Goal: Check status: Check status

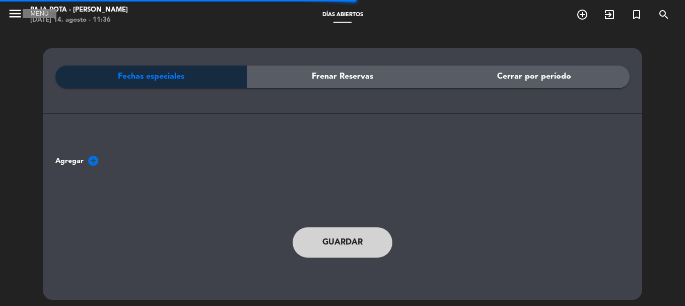
click at [13, 21] on icon "menu" at bounding box center [15, 13] width 15 height 15
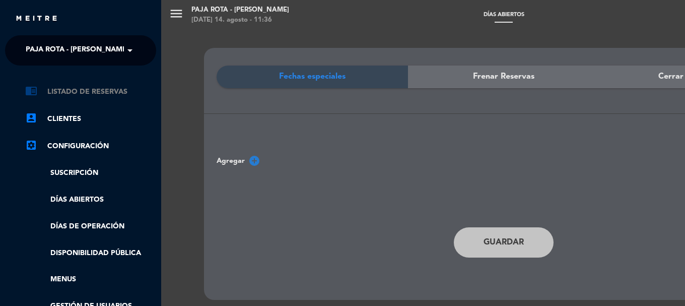
click at [112, 94] on link "chrome_reader_mode Listado de Reservas" at bounding box center [90, 92] width 131 height 12
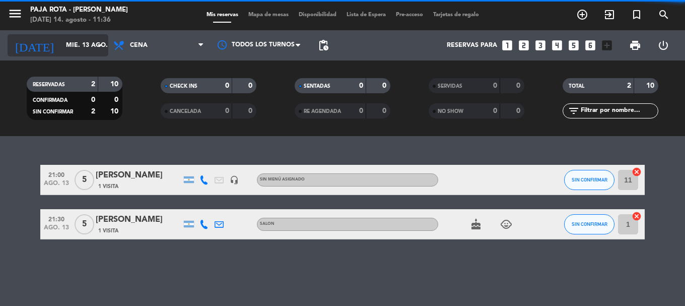
click at [72, 46] on input "mié. 13 ago." at bounding box center [103, 45] width 85 height 17
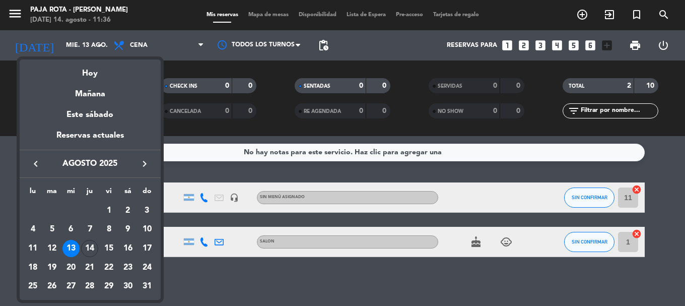
drag, startPoint x: 86, startPoint y: 255, endPoint x: 106, endPoint y: 214, distance: 45.3
click at [86, 254] on div "14" at bounding box center [89, 248] width 17 height 17
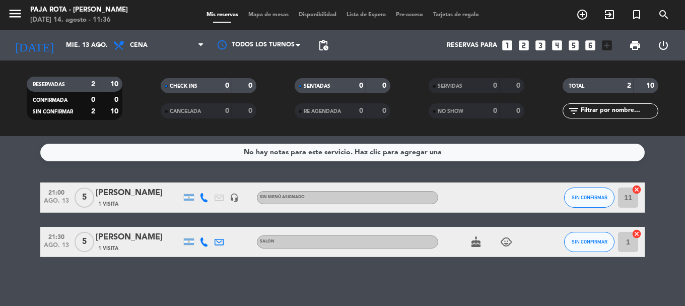
type input "jue. 14 ago."
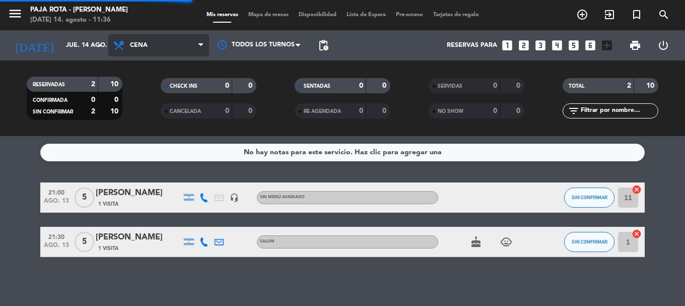
click at [147, 39] on span "Cena" at bounding box center [158, 45] width 101 height 22
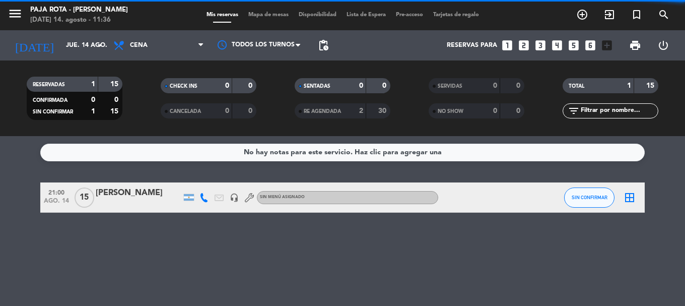
click at [147, 62] on div "RESERVADAS 1 15 CONFIRMADA 0 0 SIN CONFIRMAR 1 15 CHECK INS 0 0 CANCELADA 0 0 S…" at bounding box center [342, 98] width 685 height 76
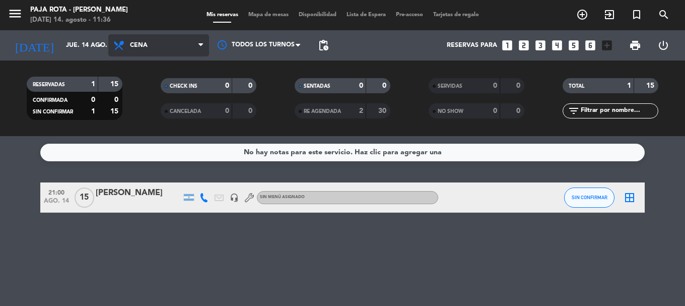
drag, startPoint x: 147, startPoint y: 44, endPoint x: 146, endPoint y: 63, distance: 19.2
click at [147, 45] on span "Cena" at bounding box center [139, 45] width 18 height 7
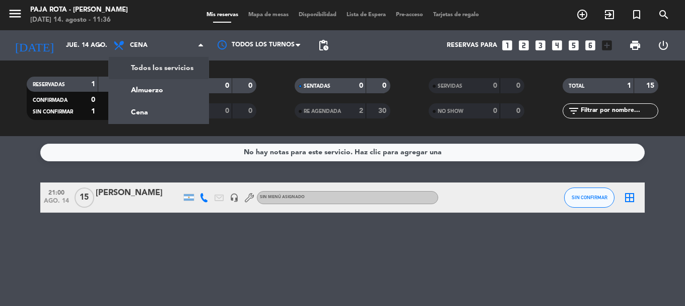
click at [146, 69] on div "menu PAJA ROTA - [PERSON_NAME] [DATE] 14. agosto - 11:36 Mis reservas Mapa de m…" at bounding box center [342, 68] width 685 height 136
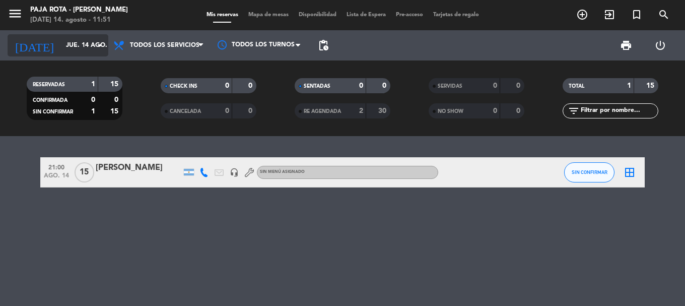
click at [95, 45] on icon "arrow_drop_down" at bounding box center [100, 45] width 12 height 12
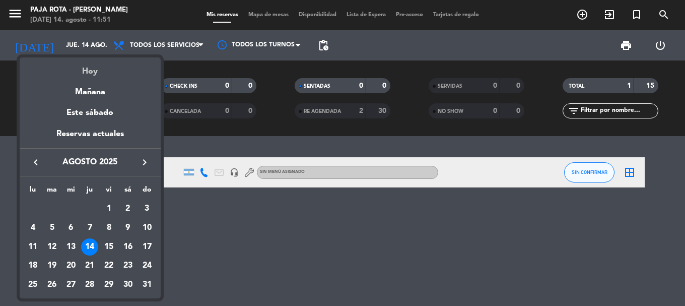
click at [91, 69] on div "Hoy" at bounding box center [90, 67] width 141 height 21
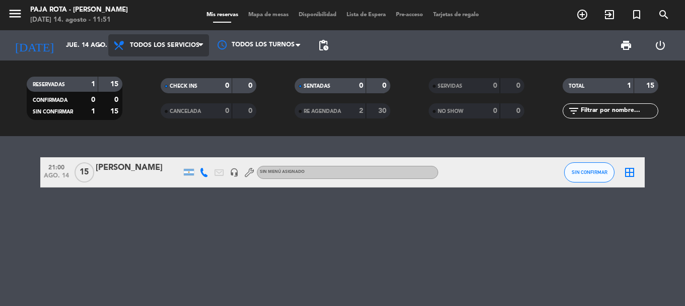
click at [178, 48] on span "Todos los servicios" at bounding box center [164, 45] width 69 height 7
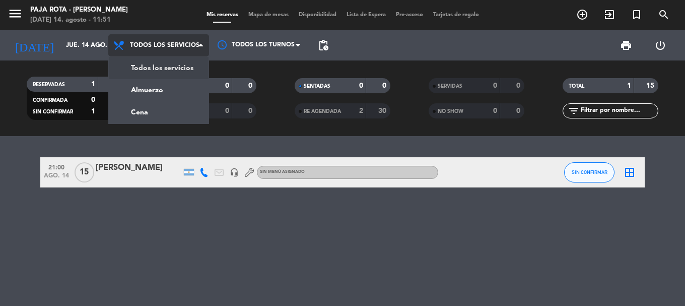
click at [155, 63] on div "menu PAJA ROTA - [PERSON_NAME] [DATE] 14. agosto - 11:51 Mis reservas Mapa de m…" at bounding box center [342, 68] width 685 height 136
